Goal: Task Accomplishment & Management: Use online tool/utility

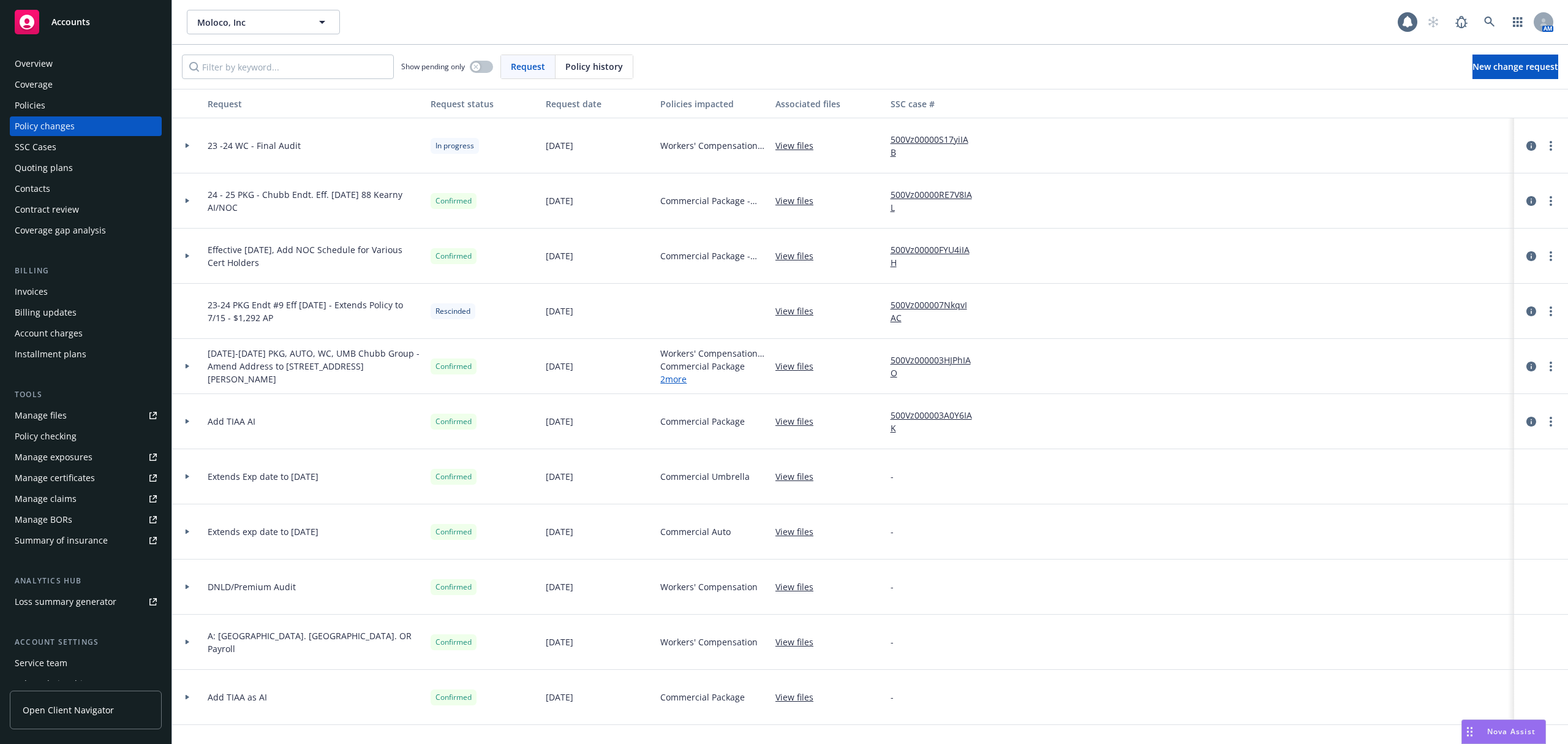
click at [1471, 726] on icon "Drag to move" at bounding box center [1469, 731] width 6 height 10
